Goal: Task Accomplishment & Management: Manage account settings

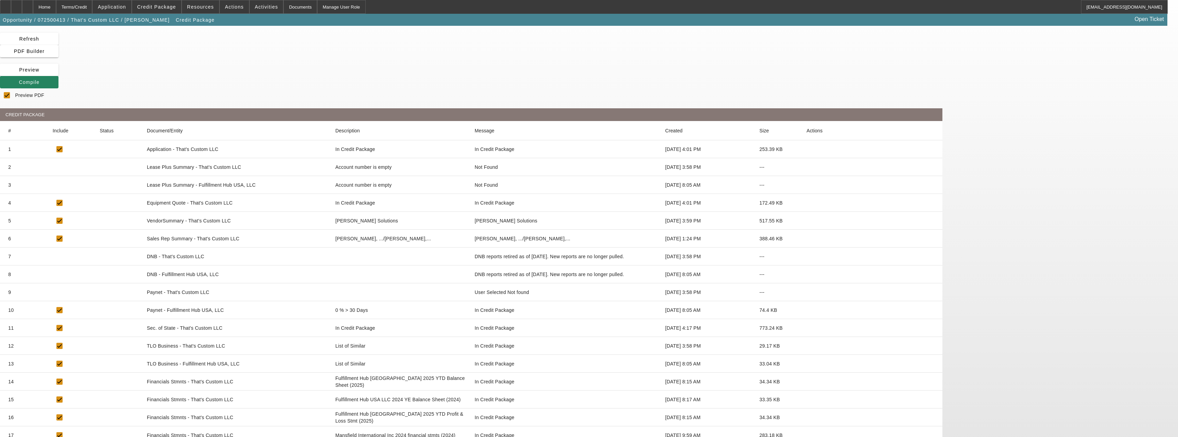
scroll to position [145, 0]
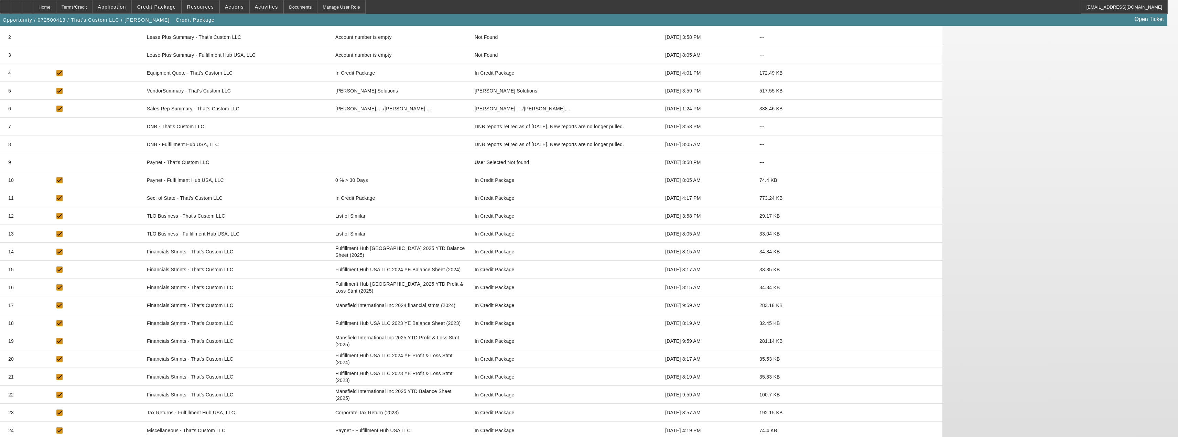
click at [88, 162] on app-manage-credit-package "Manage Credit Package Refresh PDF Builder [GEOGRAPHIC_DATA] Compile Preview PDF…" at bounding box center [589, 180] width 1178 height 600
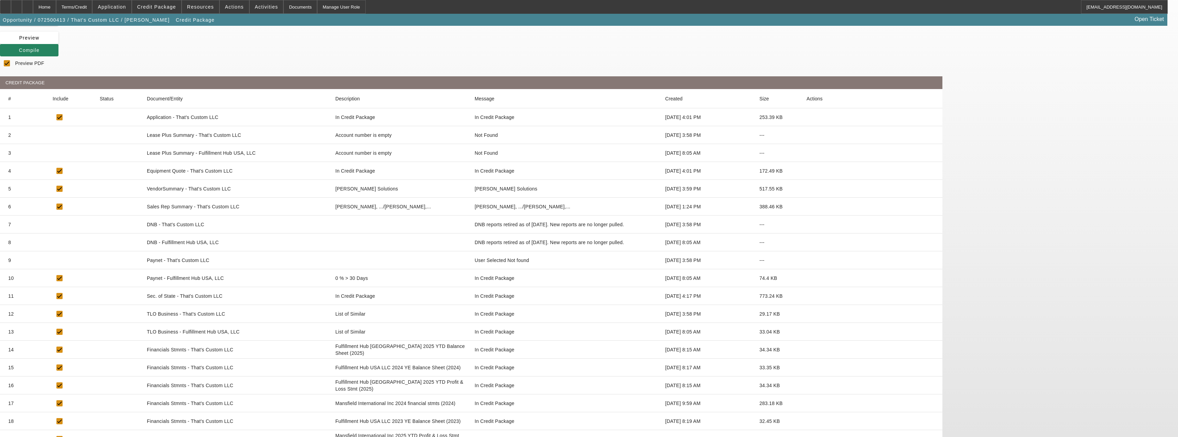
scroll to position [0, 0]
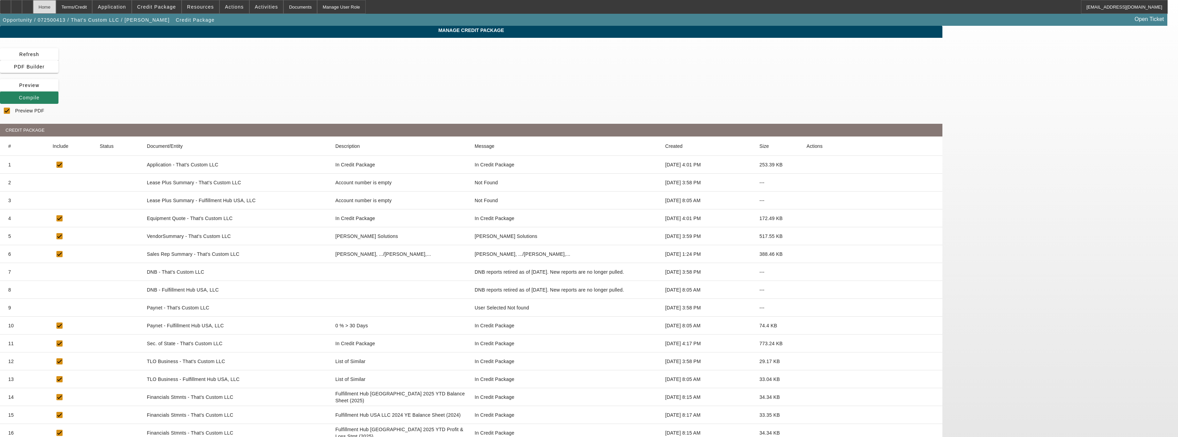
click at [56, 9] on div "Home" at bounding box center [44, 7] width 23 height 14
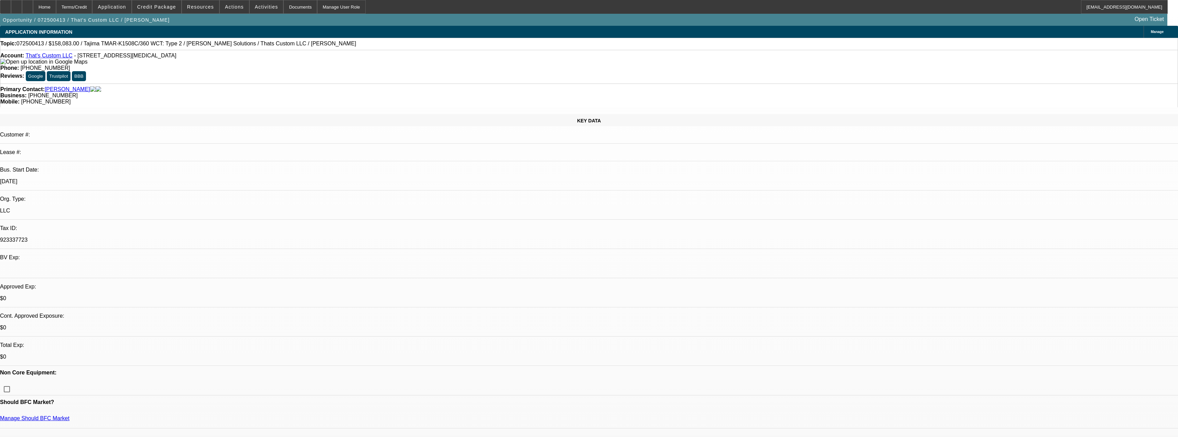
select select "0.15"
select select "2"
select select "0"
select select "6"
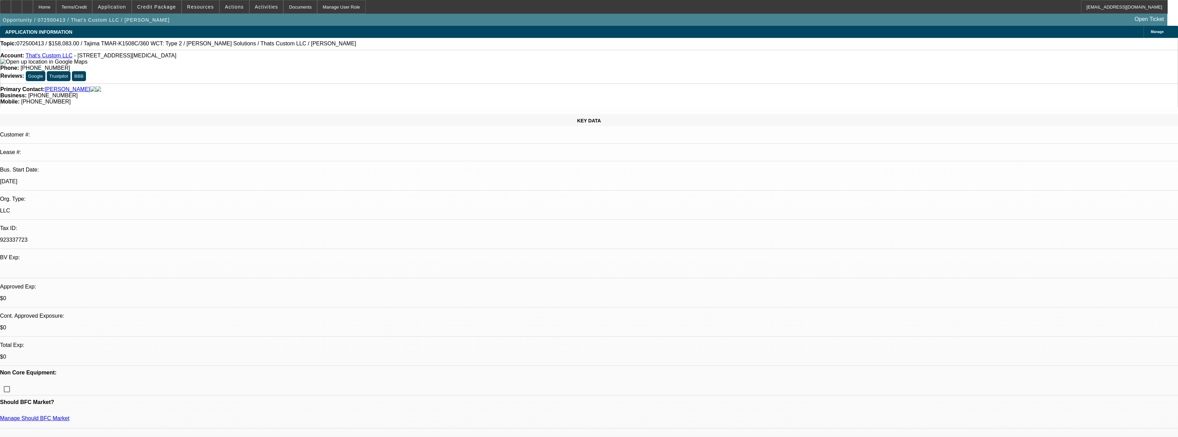
select select "0.15"
select select "2"
select select "0"
select select "6"
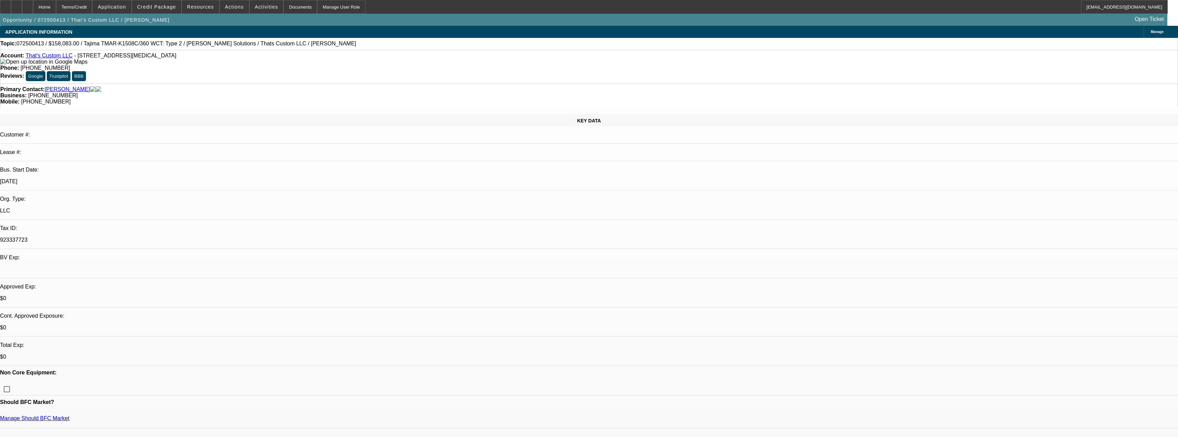
select select "0.15"
select select "2"
select select "0"
select select "6"
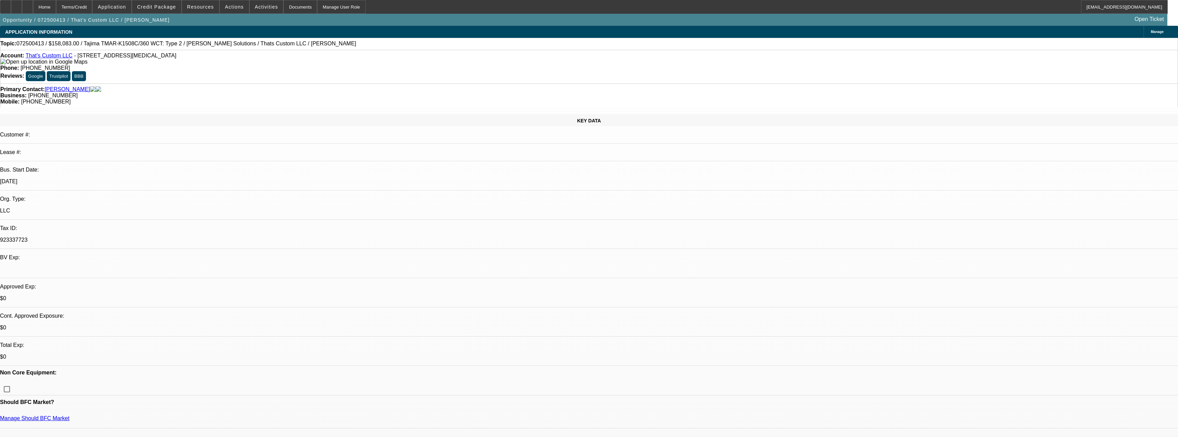
select select "0.15"
select select "2"
select select "0"
select select "6"
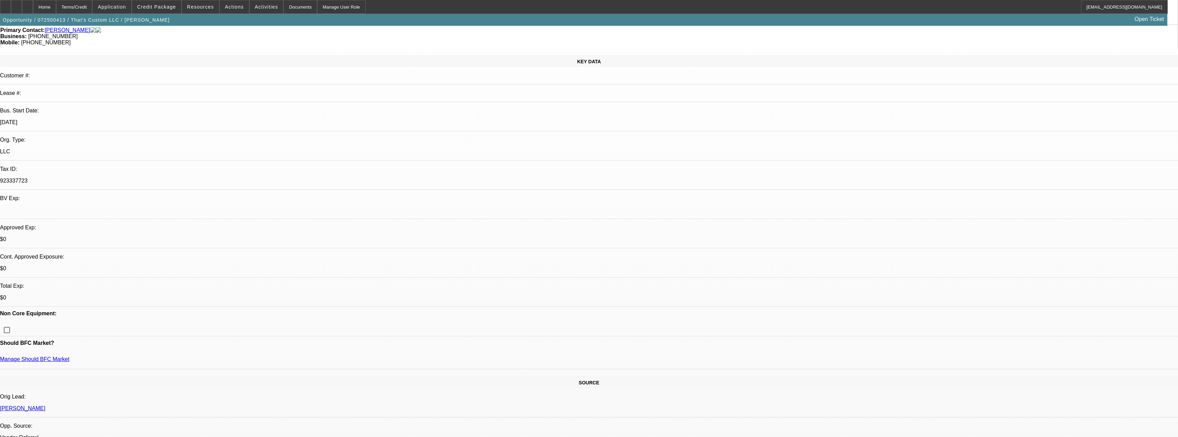
scroll to position [172, 0]
